Goal: Answer question/provide support

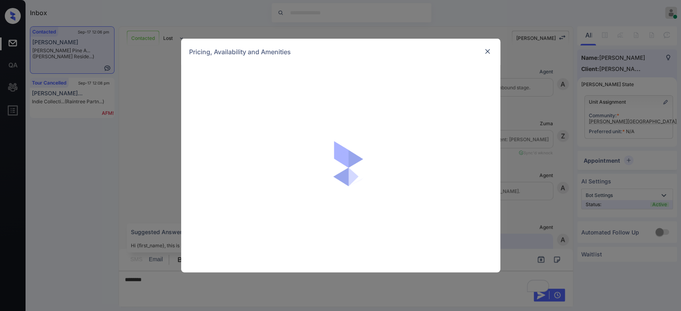
scroll to position [362, 0]
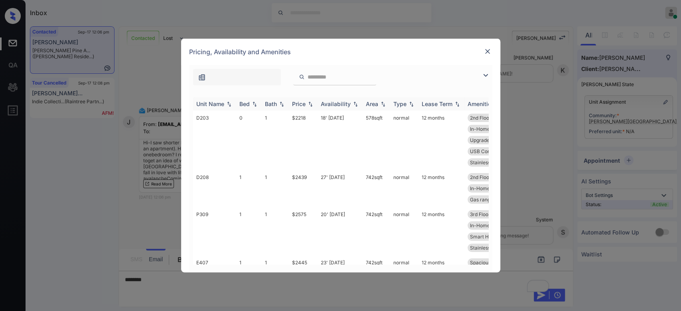
click at [295, 101] on div "Price" at bounding box center [299, 104] width 14 height 7
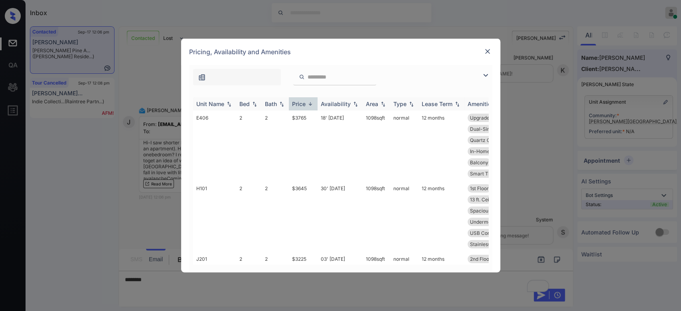
click at [295, 101] on div "Price" at bounding box center [299, 104] width 14 height 7
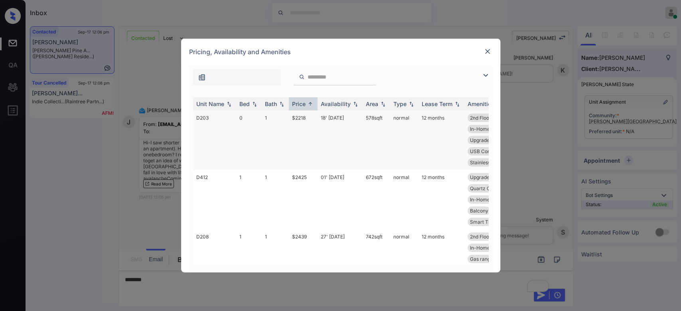
click at [299, 121] on td "$2218" at bounding box center [303, 140] width 29 height 59
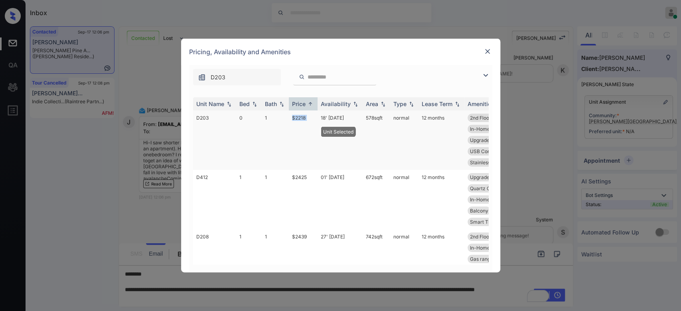
click at [299, 121] on td "$2218" at bounding box center [303, 140] width 29 height 59
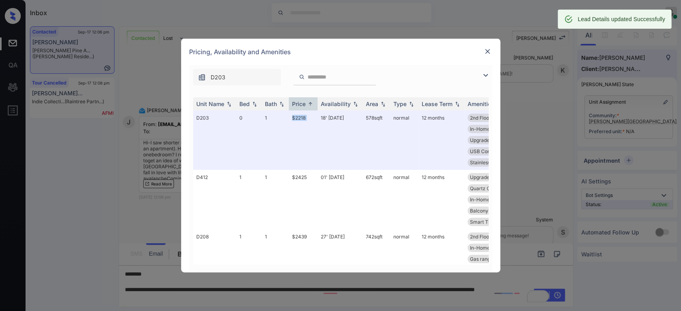
click at [490, 53] on img at bounding box center [488, 51] width 8 height 8
